Goal: Task Accomplishment & Management: Complete application form

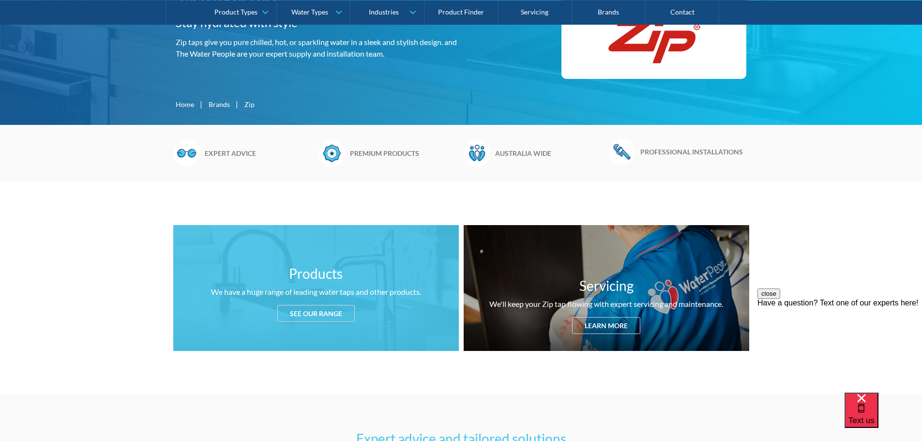
click at [303, 307] on div "See our range" at bounding box center [315, 313] width 77 height 17
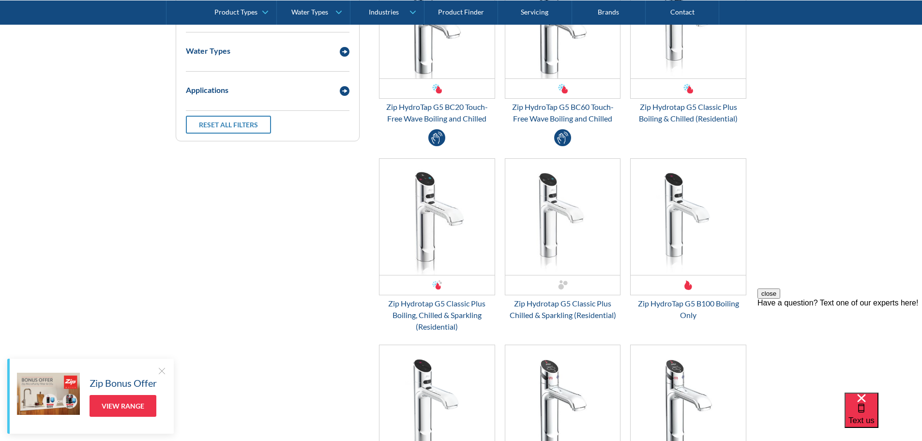
scroll to position [1136, 0]
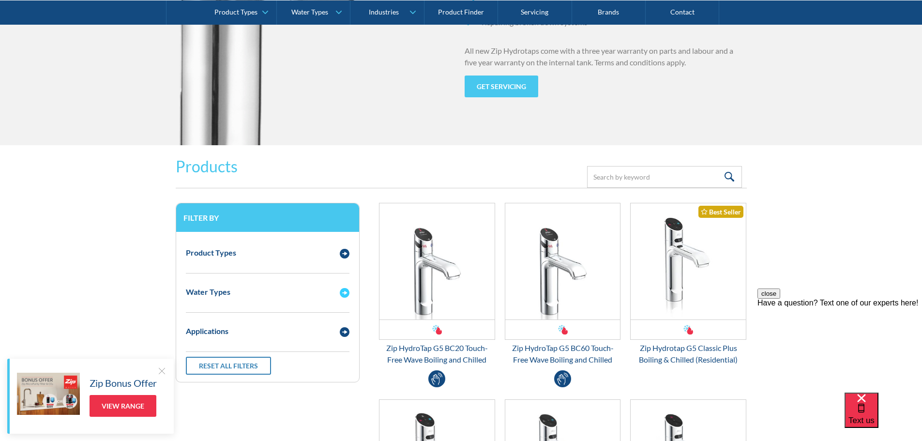
click at [343, 292] on img "Email Form 3" at bounding box center [345, 293] width 10 height 10
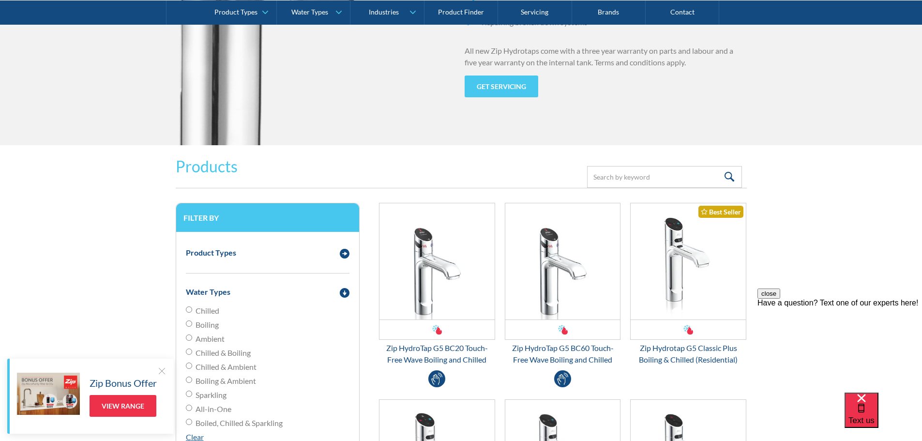
click at [188, 309] on input "Chilled" at bounding box center [189, 309] width 6 height 6
radio input "true"
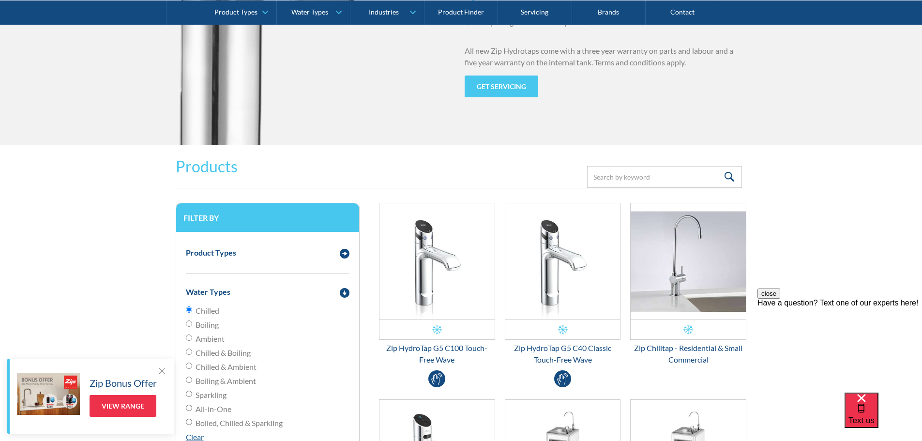
click at [188, 322] on input "Boiling" at bounding box center [189, 323] width 6 height 6
radio input "true"
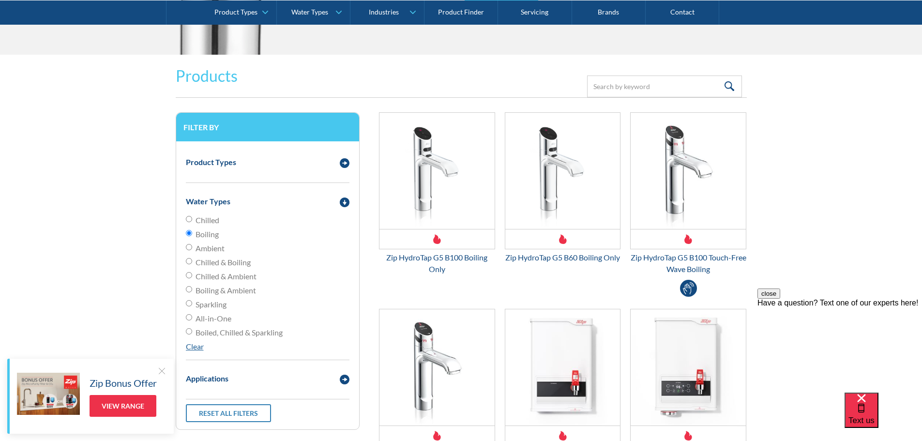
scroll to position [1233, 0]
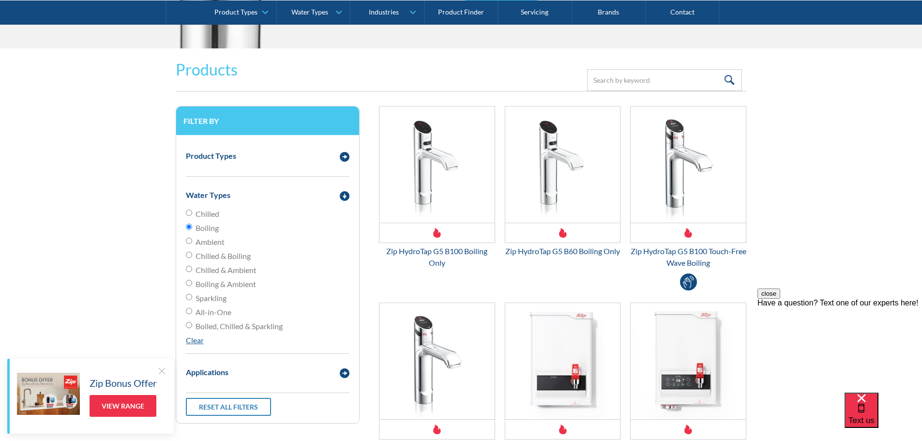
click at [189, 254] on input "Chilled & Boiling" at bounding box center [189, 255] width 6 height 6
radio input "true"
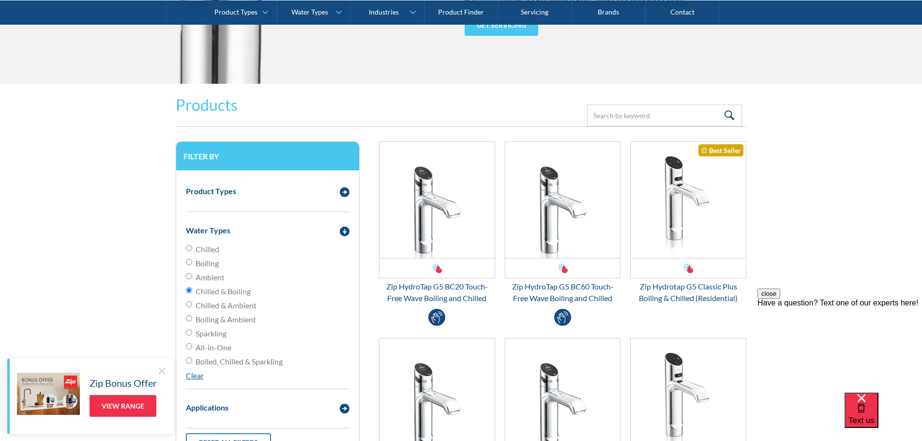
scroll to position [1184, 0]
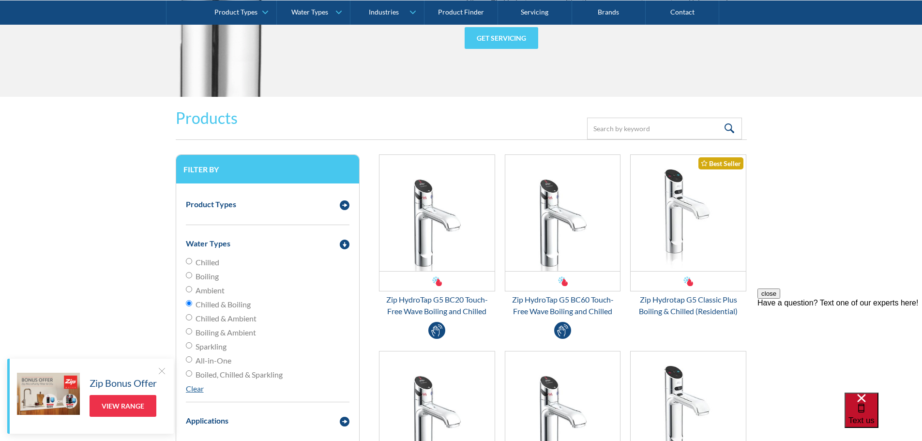
click at [875, 416] on span "Text us" at bounding box center [862, 420] width 26 height 9
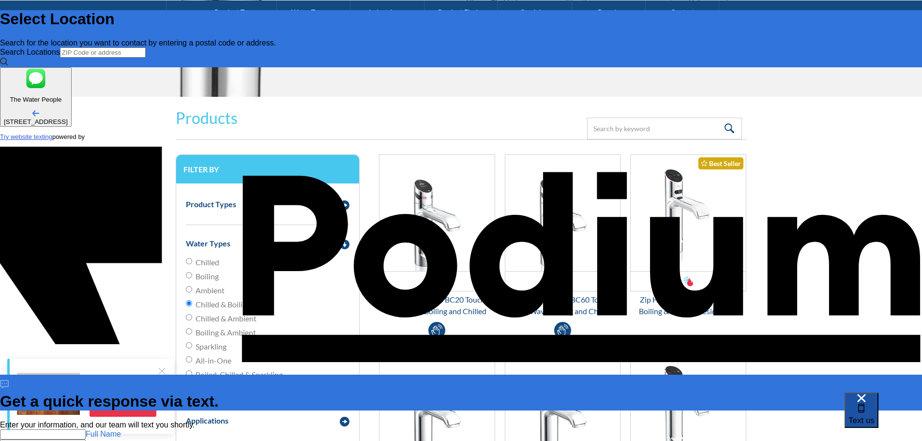
scroll to position [0, 0]
click at [875, 418] on span "Text us" at bounding box center [862, 420] width 26 height 9
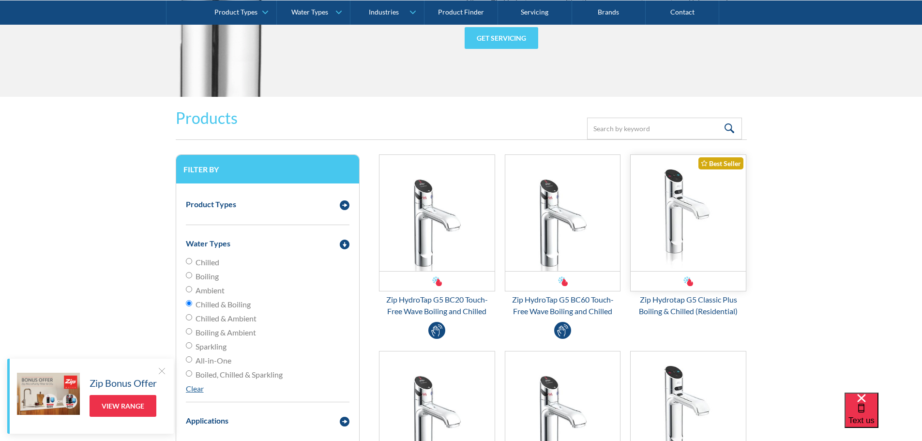
click at [682, 213] on img "Email Form 3" at bounding box center [688, 213] width 115 height 116
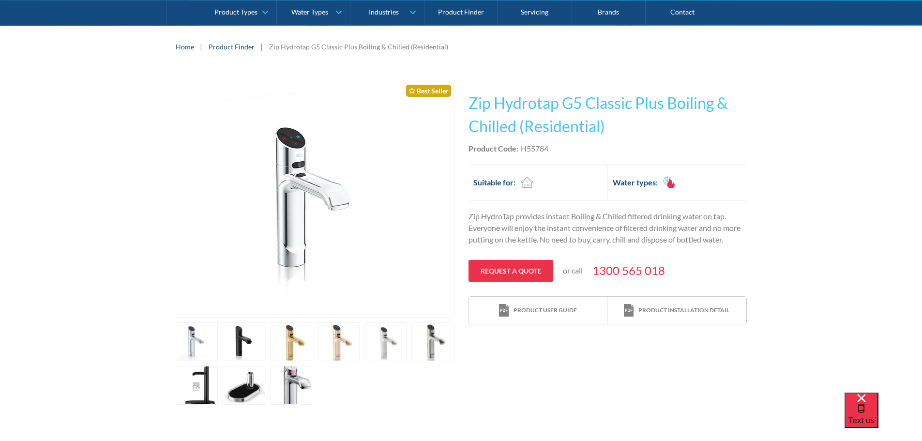
scroll to position [145, 0]
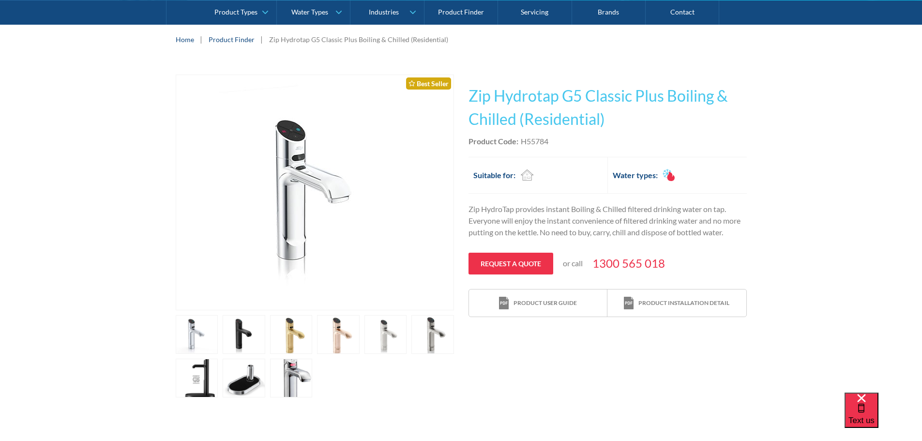
click at [287, 337] on link "open lightbox" at bounding box center [291, 334] width 43 height 39
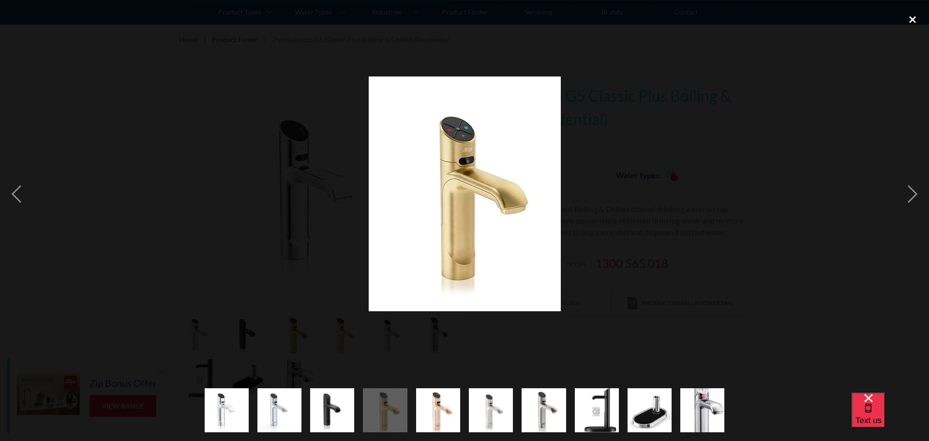
click at [914, 17] on div "close lightbox" at bounding box center [912, 19] width 33 height 21
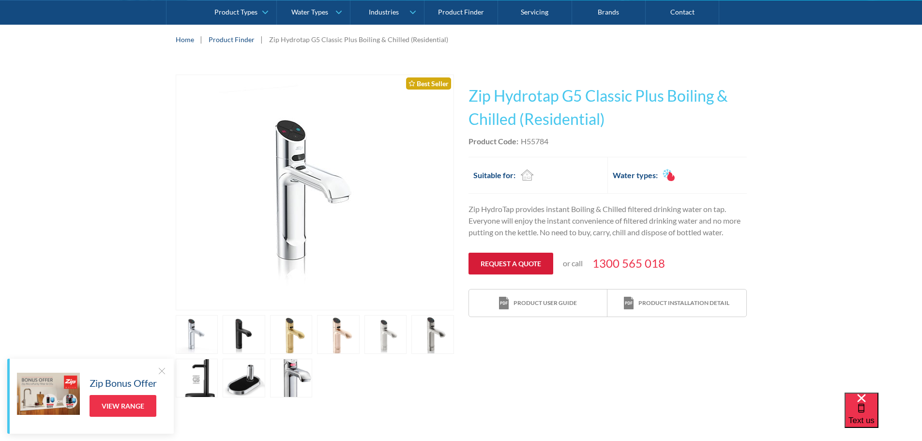
click at [517, 271] on link "Request a quote" at bounding box center [511, 264] width 85 height 22
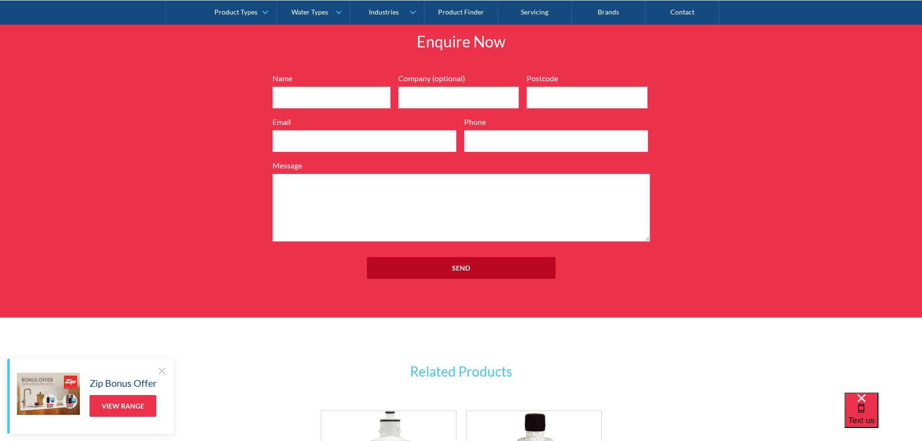
scroll to position [1041, 0]
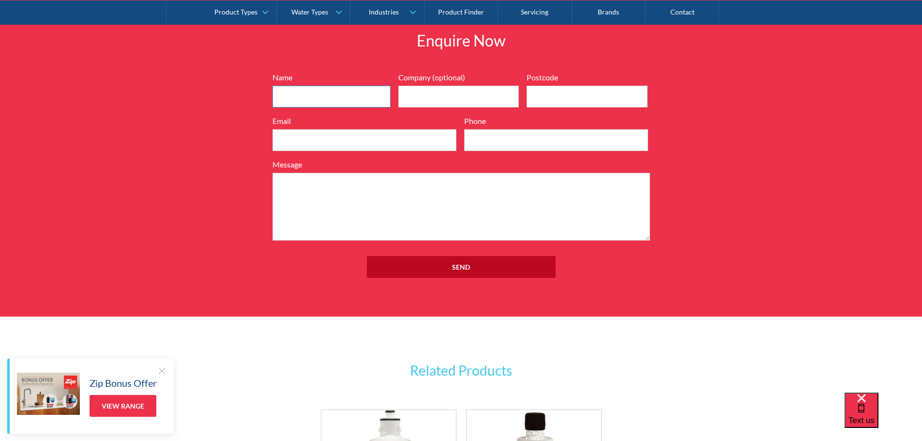
click at [282, 97] on input "Name" at bounding box center [332, 97] width 118 height 22
type input "[PERSON_NAME]"
type input "2800"
type input "[EMAIL_ADDRESS][DOMAIN_NAME]"
type input "0438900616"
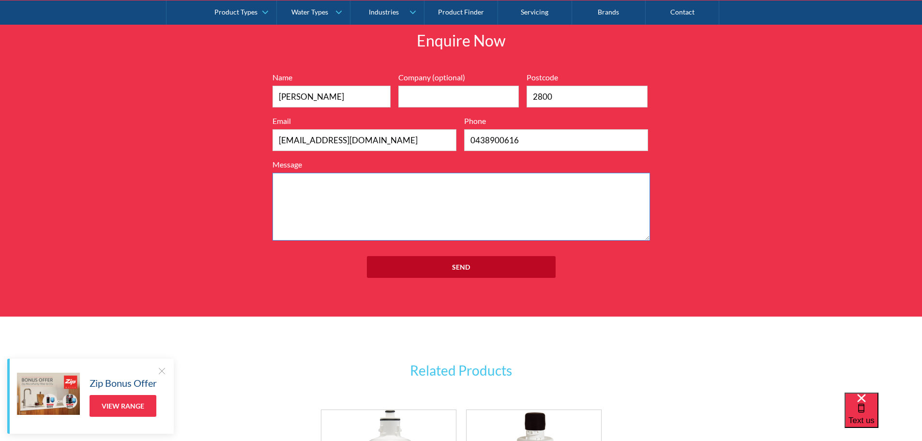
click at [285, 184] on textarea "Message" at bounding box center [462, 207] width 378 height 68
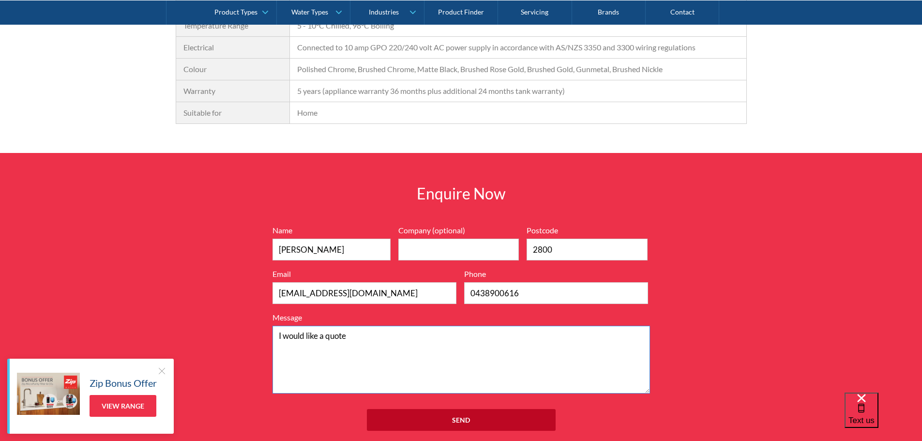
scroll to position [895, 0]
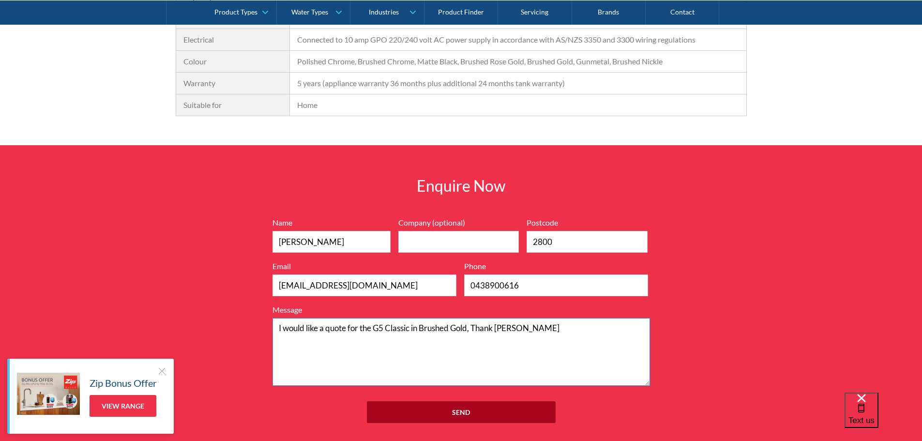
type textarea "I would like a quote for the G5 Classic in Brushed Gold, Thank [PERSON_NAME]"
click at [475, 413] on input "Send" at bounding box center [461, 412] width 189 height 22
